Goal: Information Seeking & Learning: Learn about a topic

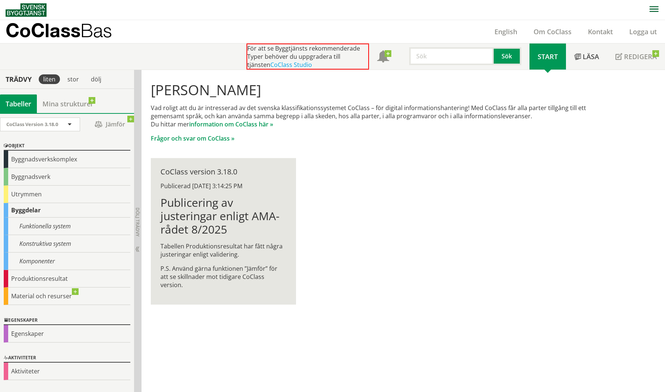
click at [63, 159] on div "Byggnadsverkskomplex" at bounding box center [67, 159] width 127 height 17
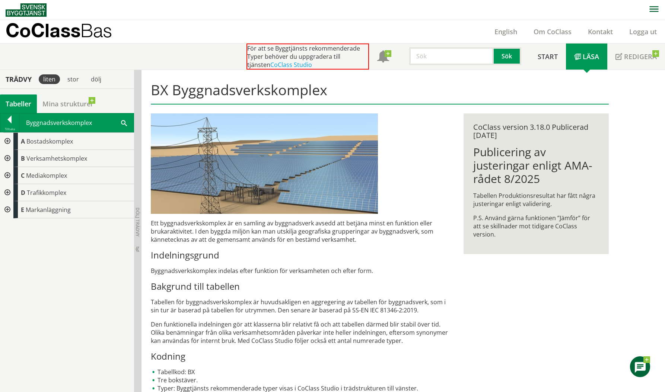
click at [6, 193] on div at bounding box center [6, 192] width 13 height 17
click at [12, 208] on div at bounding box center [12, 209] width 13 height 17
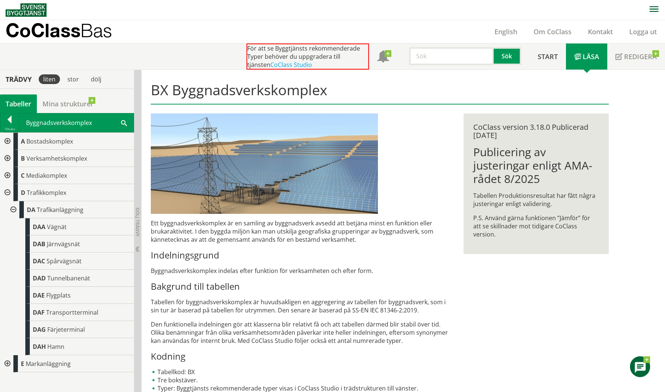
click at [6, 190] on div at bounding box center [6, 192] width 13 height 17
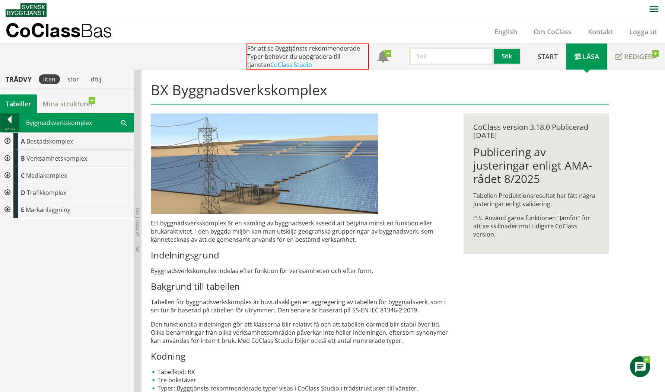
click at [5, 122] on div at bounding box center [9, 121] width 19 height 10
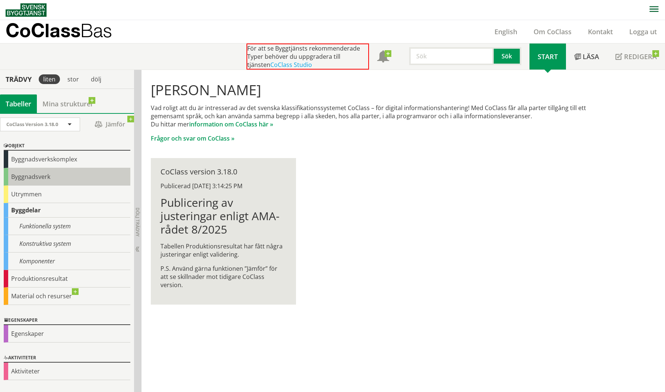
click at [42, 180] on div "Byggnadsverk" at bounding box center [67, 176] width 127 height 17
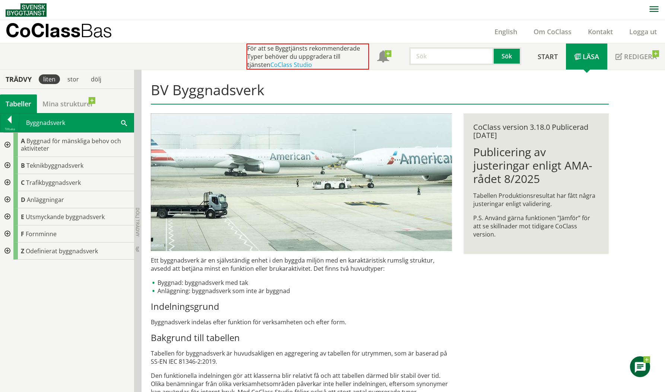
click at [10, 167] on div at bounding box center [6, 165] width 13 height 17
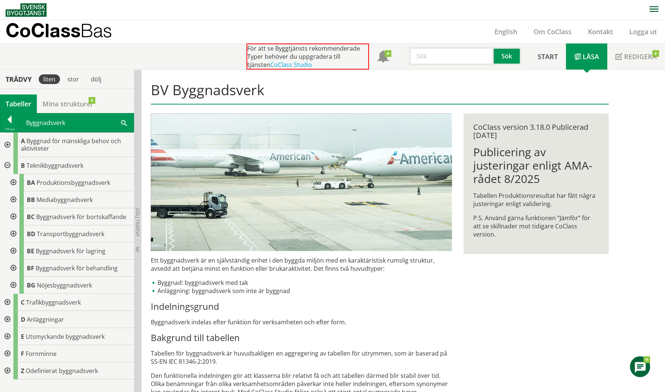
click at [11, 267] on div at bounding box center [12, 268] width 13 height 17
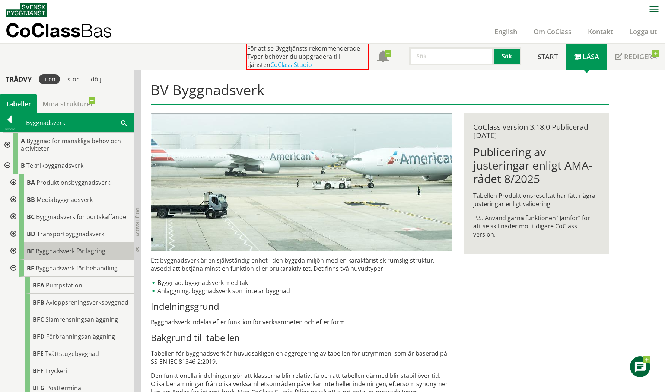
scroll to position [4, 0]
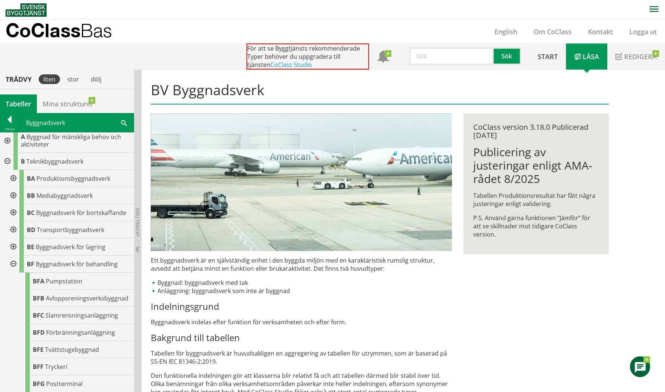
click at [10, 163] on div at bounding box center [6, 161] width 13 height 17
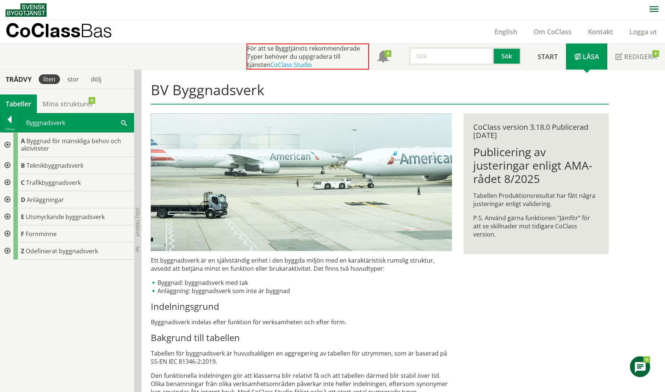
scroll to position [0, 0]
click at [10, 183] on div at bounding box center [6, 182] width 13 height 17
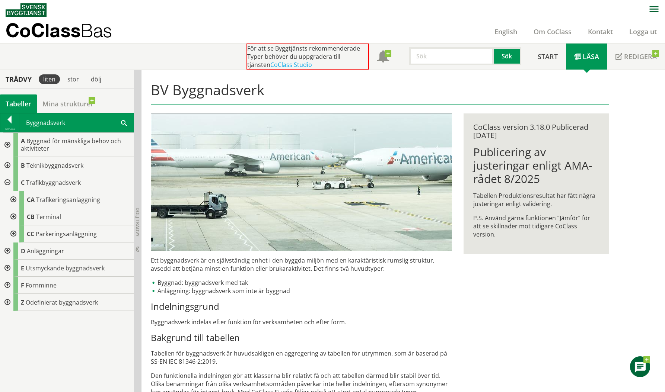
click at [12, 234] on div at bounding box center [12, 233] width 13 height 17
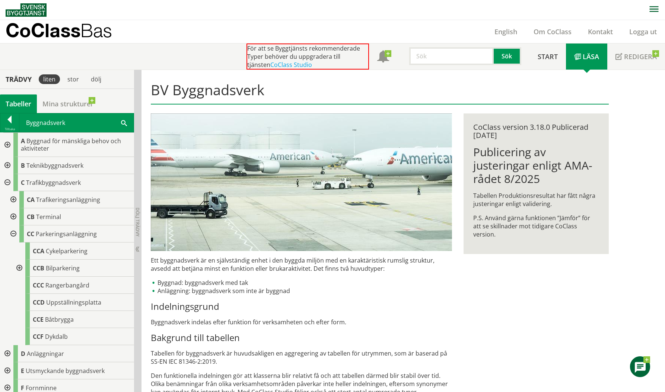
click at [14, 216] on div at bounding box center [12, 216] width 13 height 17
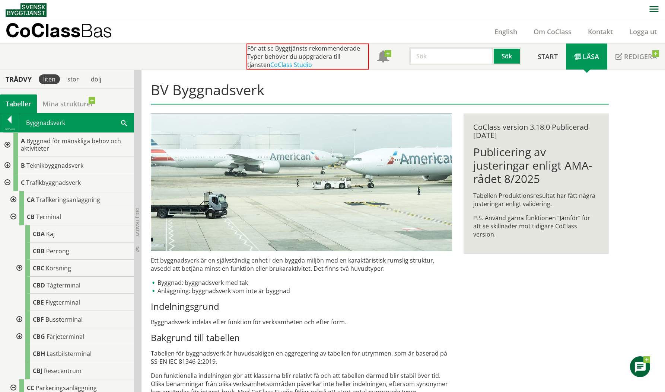
click at [10, 181] on div at bounding box center [6, 182] width 13 height 17
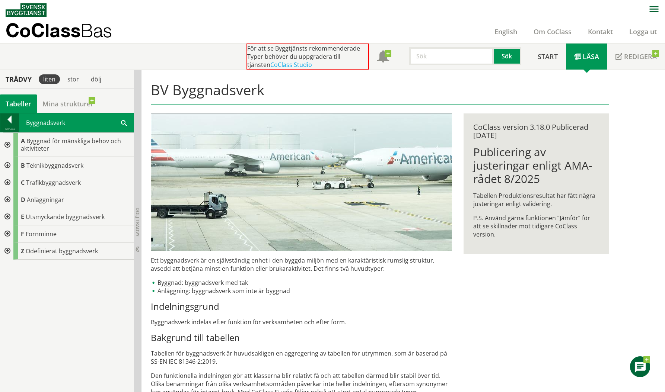
click at [4, 123] on div at bounding box center [9, 121] width 19 height 10
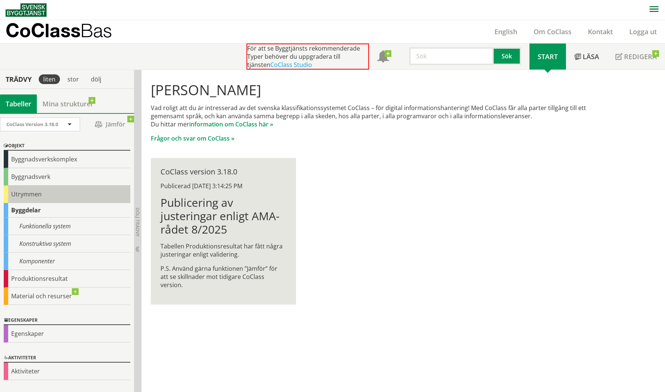
click at [39, 199] on div "Utrymmen" at bounding box center [67, 194] width 127 height 17
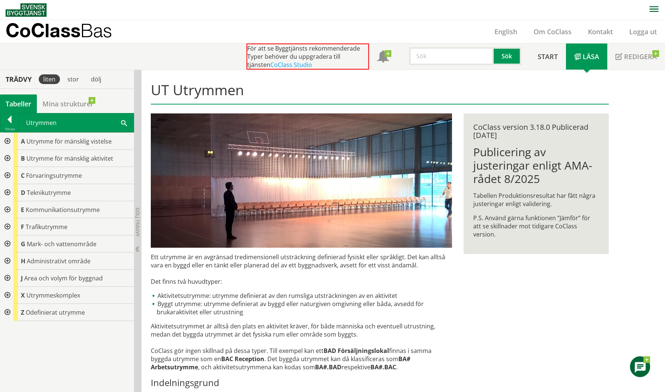
click at [9, 294] on div at bounding box center [6, 295] width 13 height 17
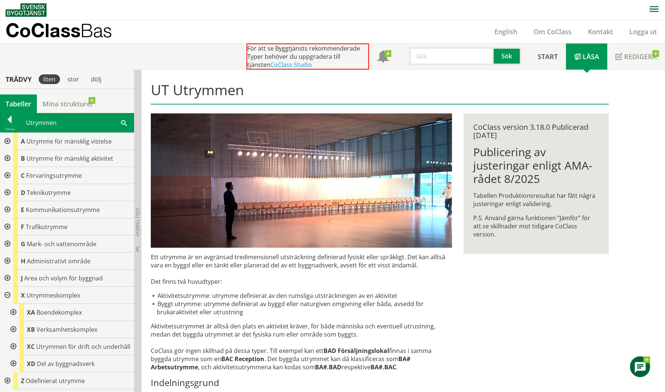
click at [11, 364] on div at bounding box center [12, 363] width 13 height 17
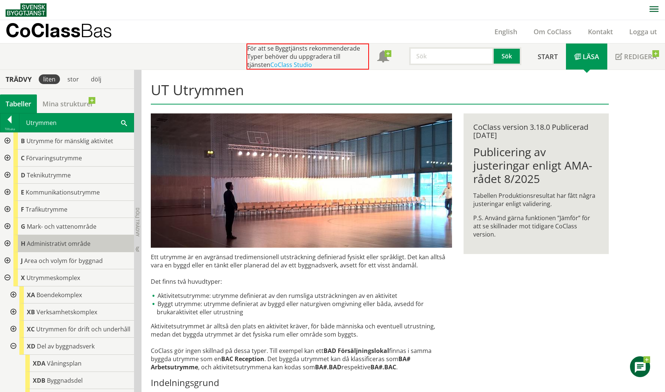
scroll to position [56, 0]
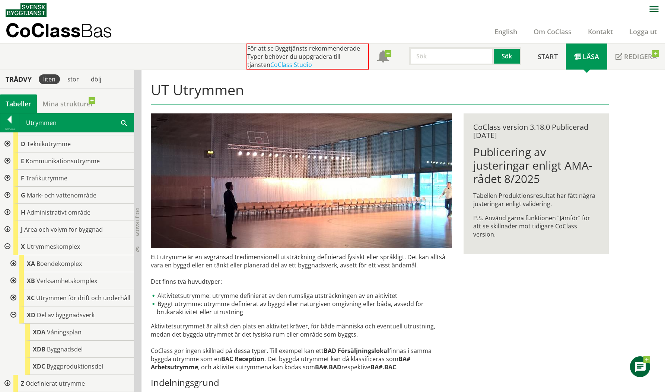
click at [9, 135] on div at bounding box center [6, 143] width 13 height 17
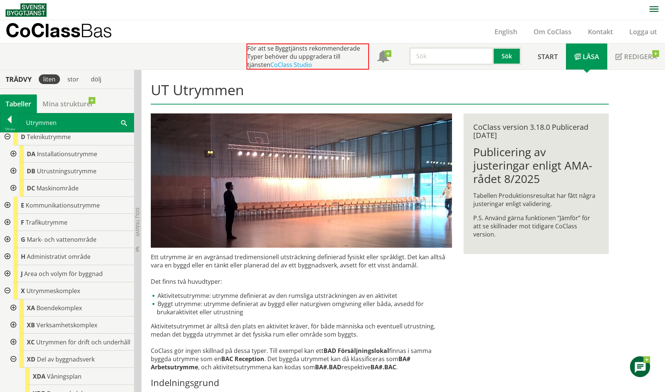
click at [10, 153] on div at bounding box center [12, 153] width 13 height 17
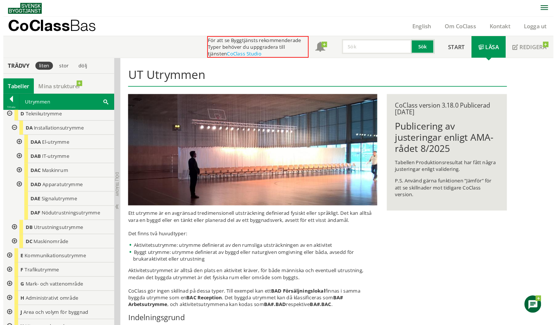
scroll to position [0, 0]
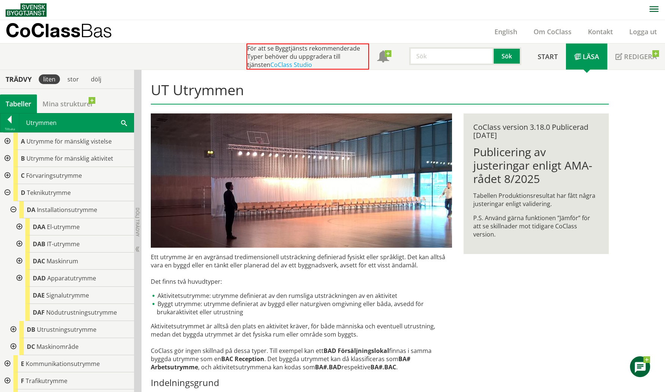
click at [10, 176] on div at bounding box center [6, 175] width 13 height 17
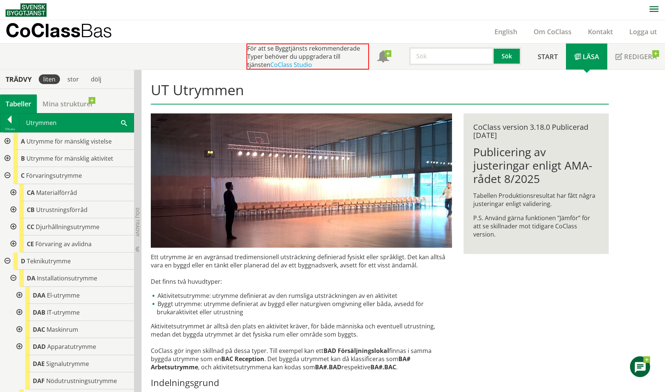
click at [12, 192] on div at bounding box center [12, 192] width 13 height 17
